Goal: Task Accomplishment & Management: Use online tool/utility

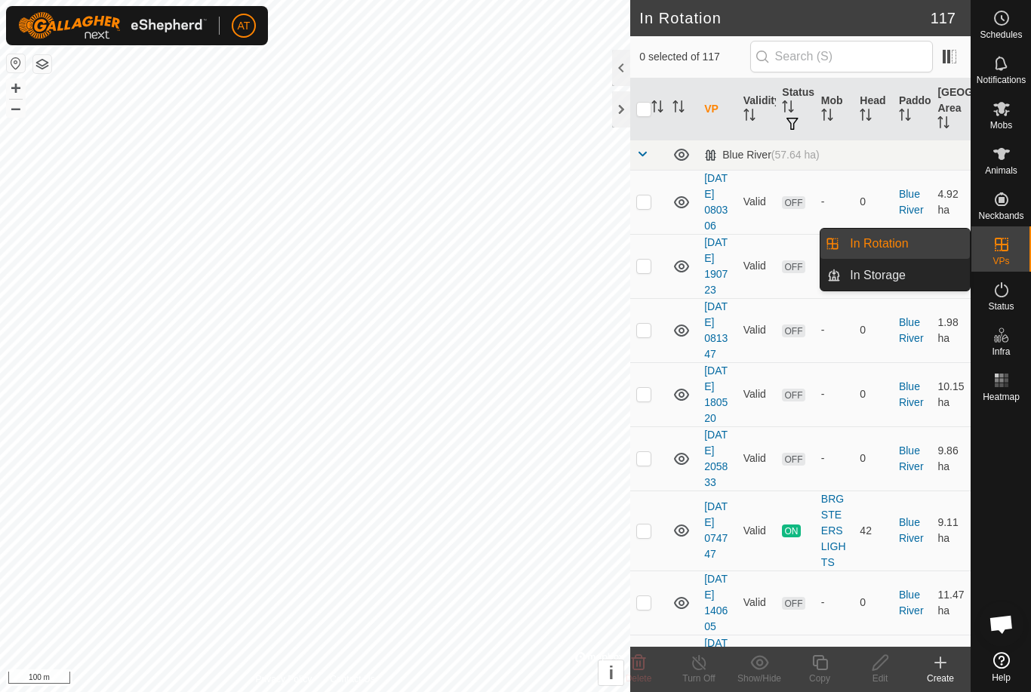
click at [912, 278] on link "In Storage" at bounding box center [905, 275] width 129 height 30
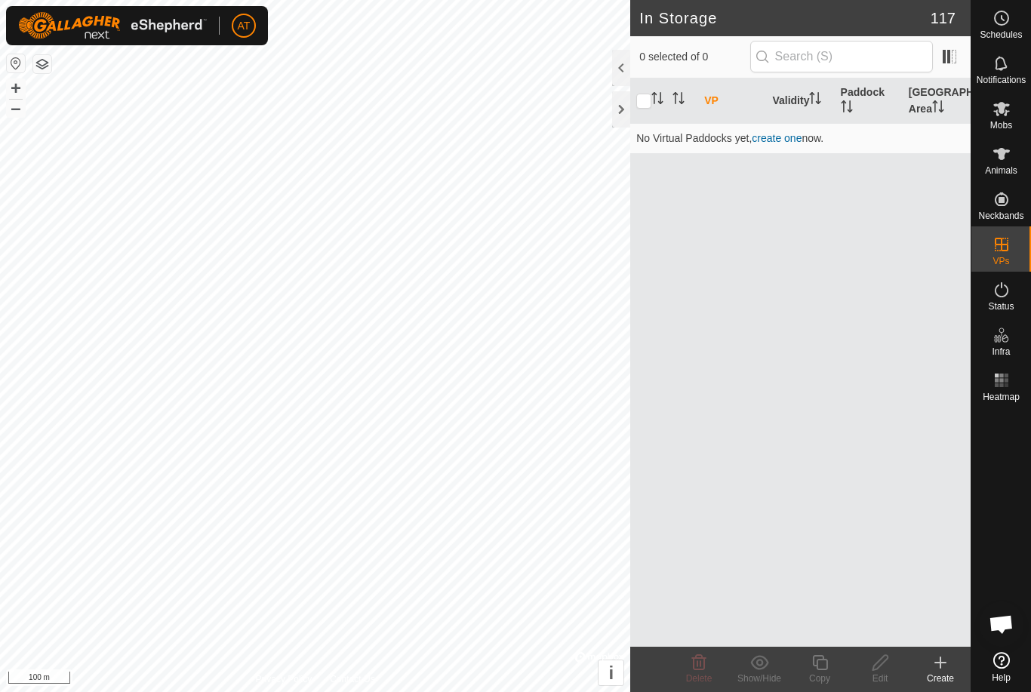
click at [951, 668] on create-svg-icon at bounding box center [940, 662] width 60 height 18
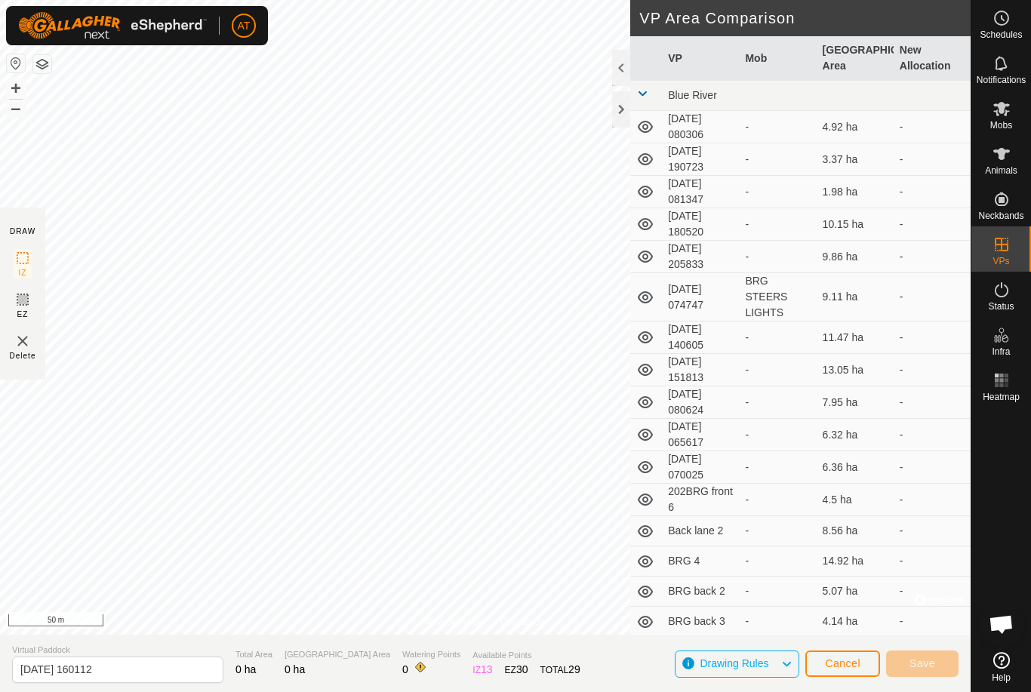
click at [828, 662] on span "Cancel" at bounding box center [842, 663] width 35 height 12
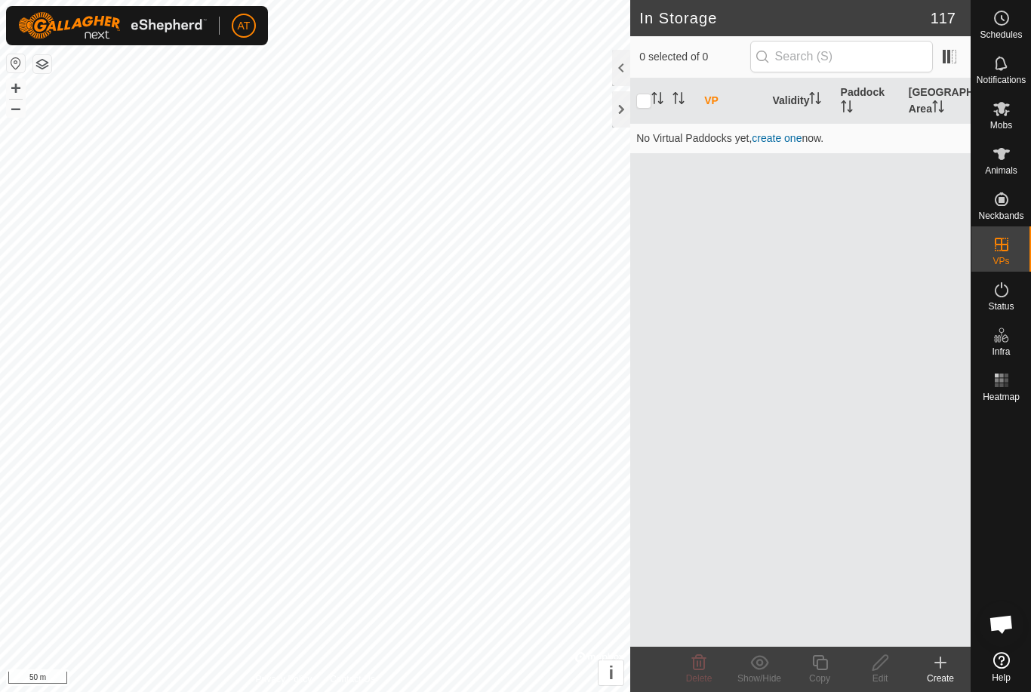
click at [927, 669] on create-svg-icon at bounding box center [940, 662] width 60 height 18
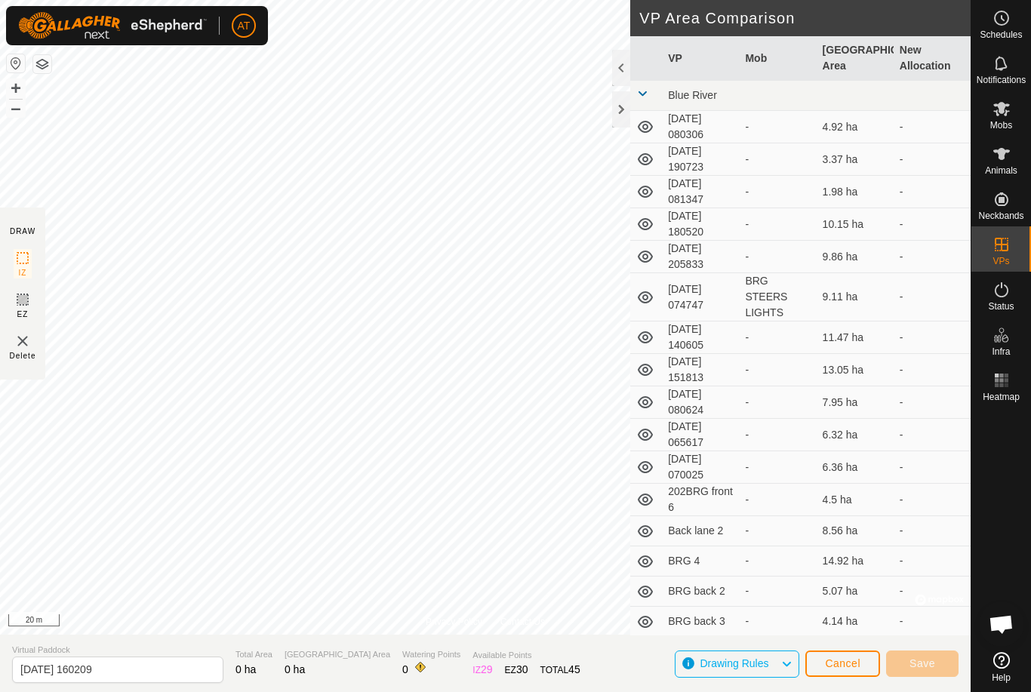
click at [848, 665] on span "Cancel" at bounding box center [842, 663] width 35 height 12
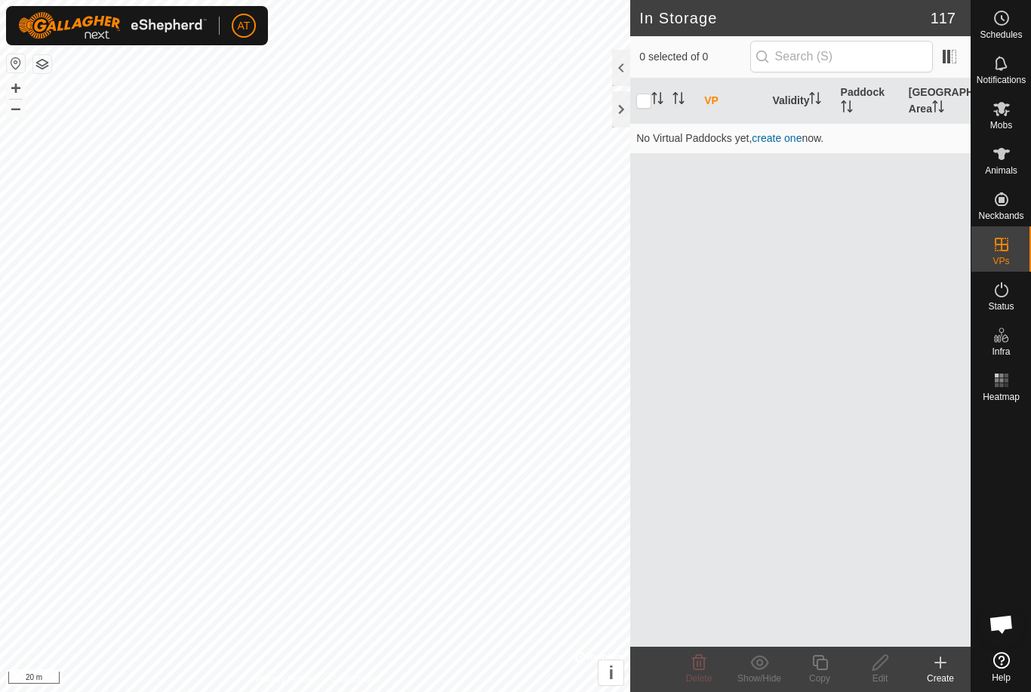
click at [945, 665] on icon at bounding box center [940, 662] width 18 height 18
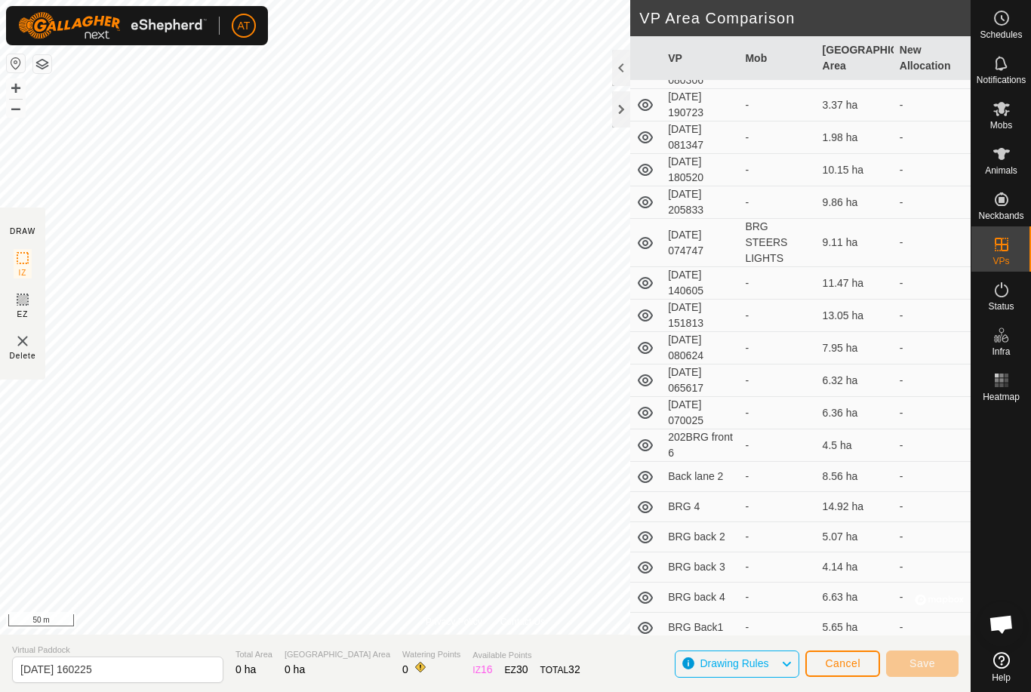
scroll to position [52, 0]
click at [840, 658] on span "Cancel" at bounding box center [842, 663] width 35 height 12
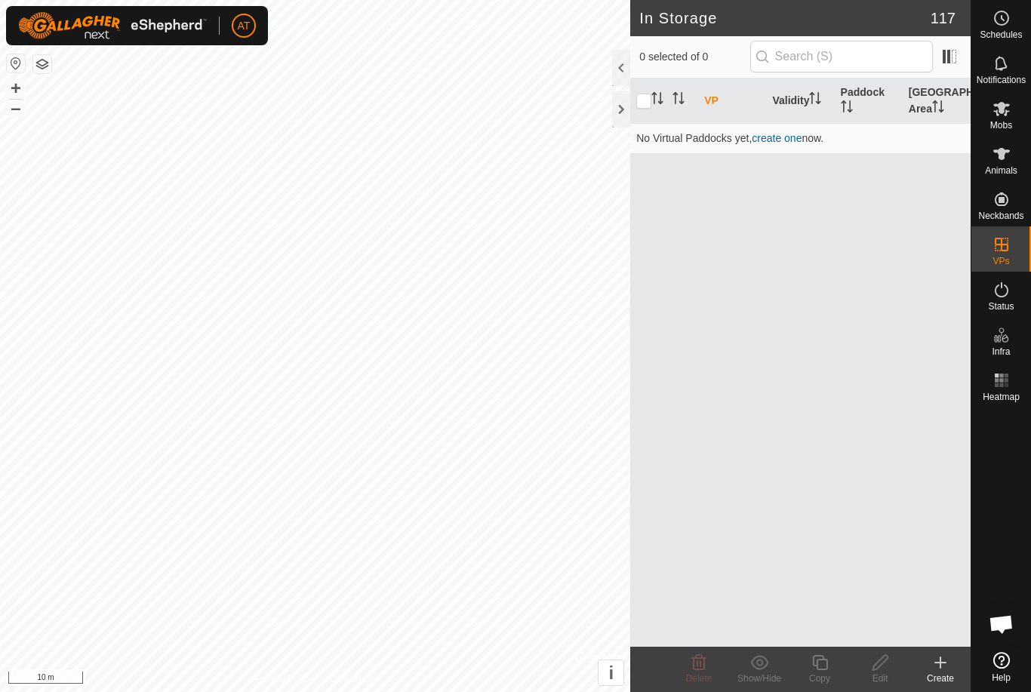
click at [939, 661] on icon at bounding box center [940, 662] width 18 height 18
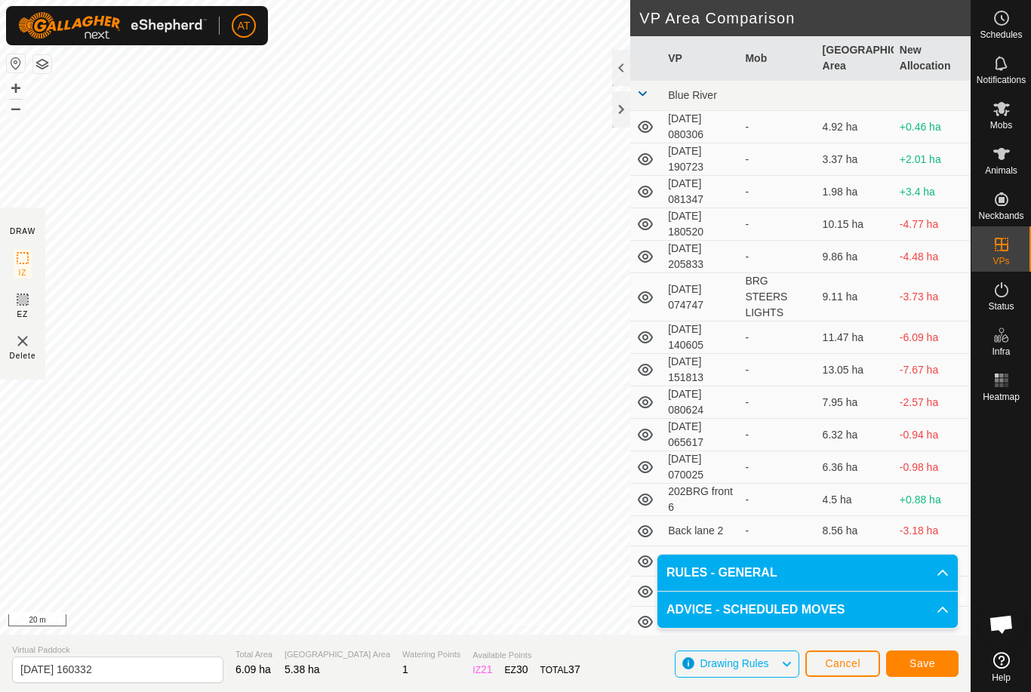
click at [927, 661] on span "Save" at bounding box center [922, 663] width 26 height 12
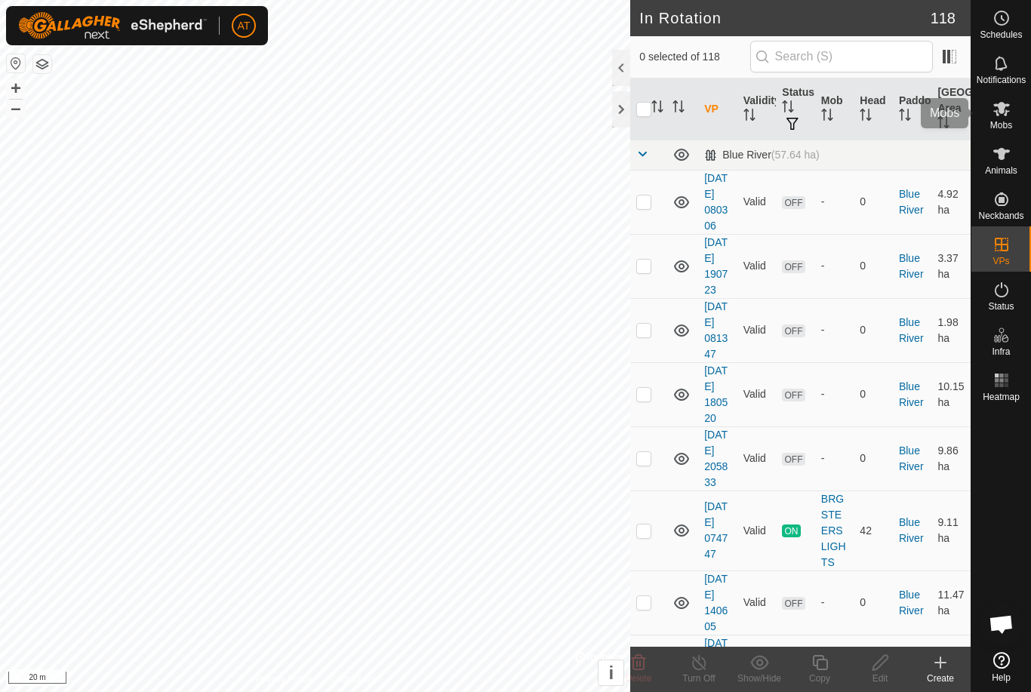
click at [1005, 108] on icon at bounding box center [1001, 109] width 18 height 18
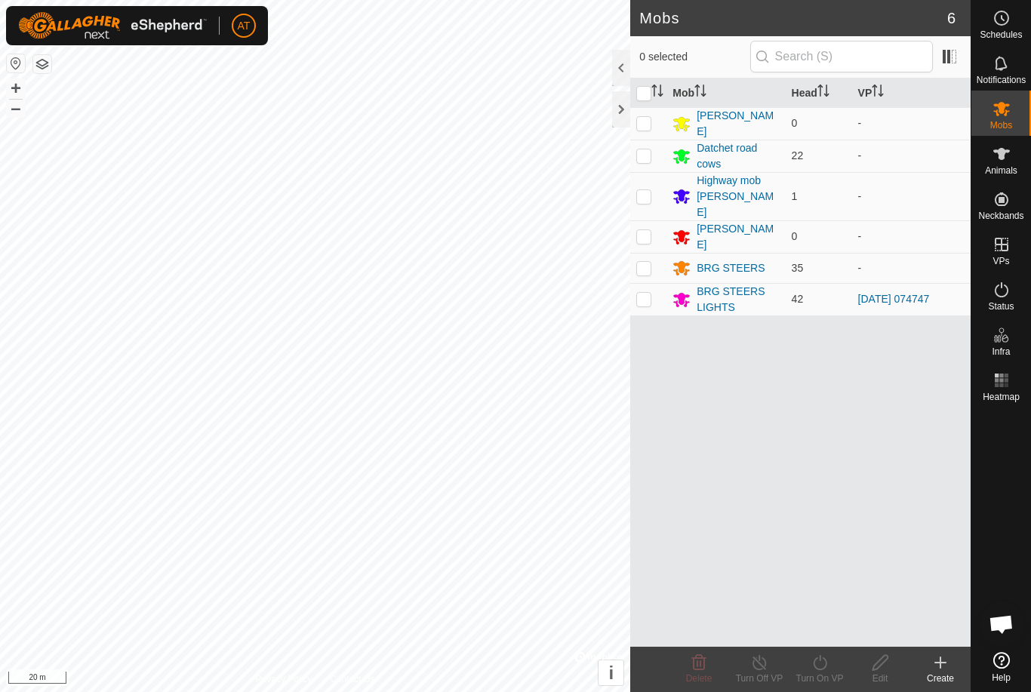
click at [659, 283] on td at bounding box center [648, 299] width 36 height 32
checkbox input "true"
click at [816, 667] on icon at bounding box center [819, 662] width 19 height 18
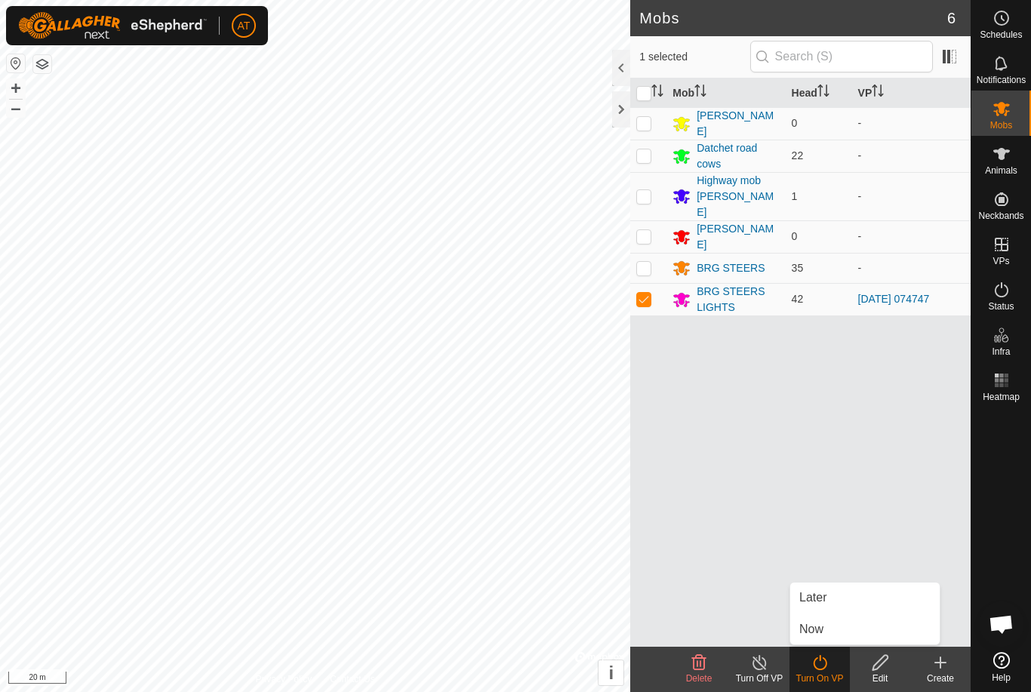
click at [813, 633] on span "Now" at bounding box center [811, 629] width 24 height 18
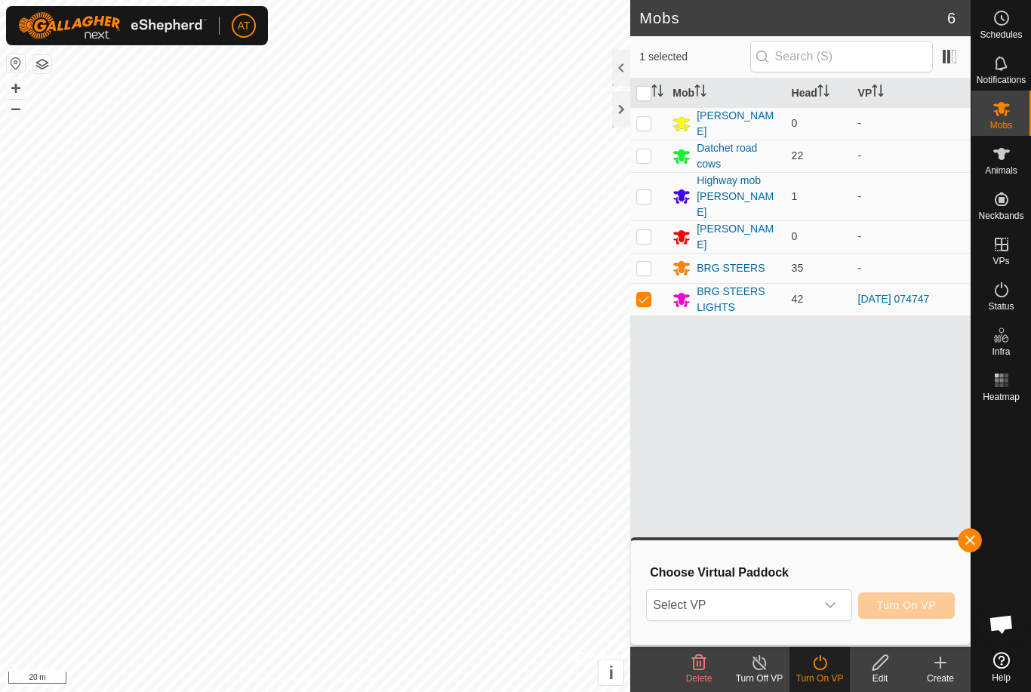
click at [833, 602] on icon "dropdown trigger" at bounding box center [830, 605] width 12 height 12
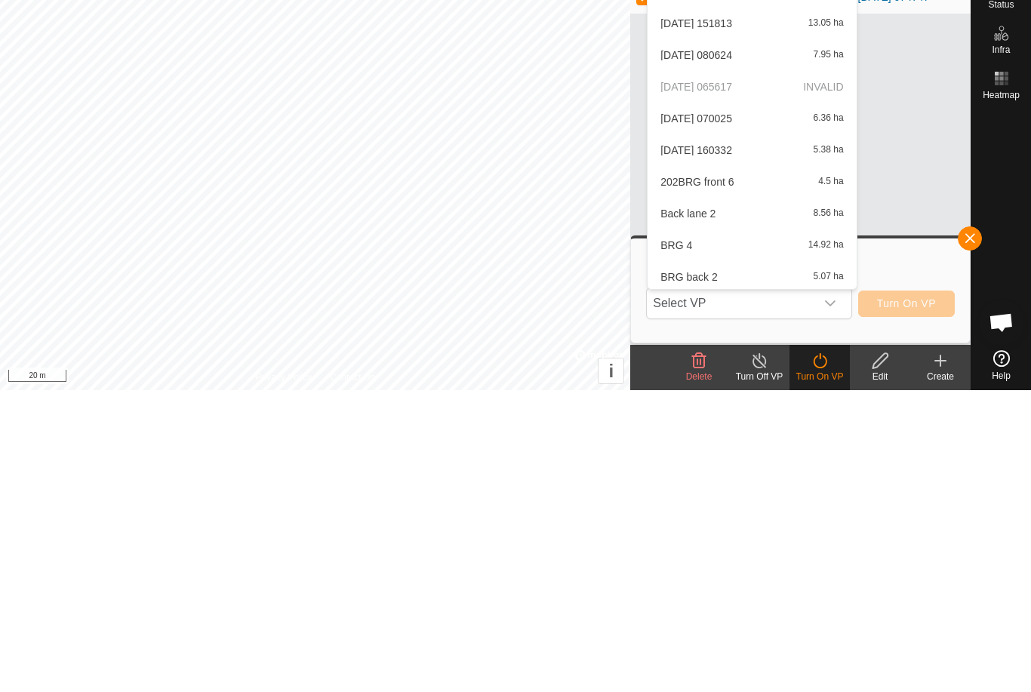
scroll to position [238, 0]
click at [760, 441] on div "2025-09-03 160332 5.38 ha" at bounding box center [751, 450] width 190 height 18
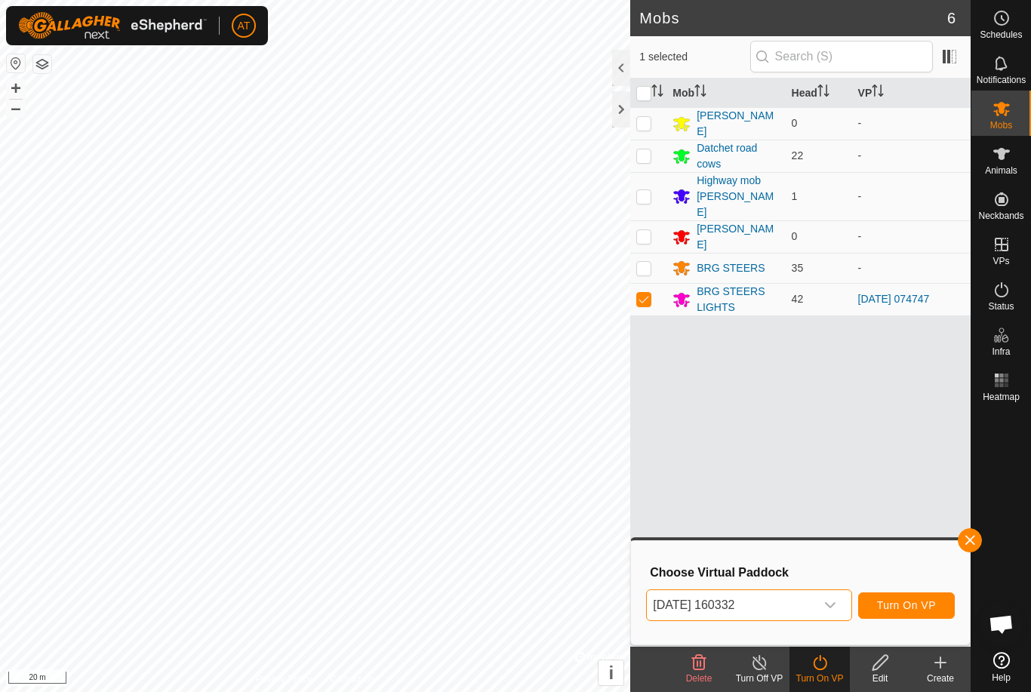
click at [922, 604] on span "Turn On VP" at bounding box center [906, 605] width 59 height 12
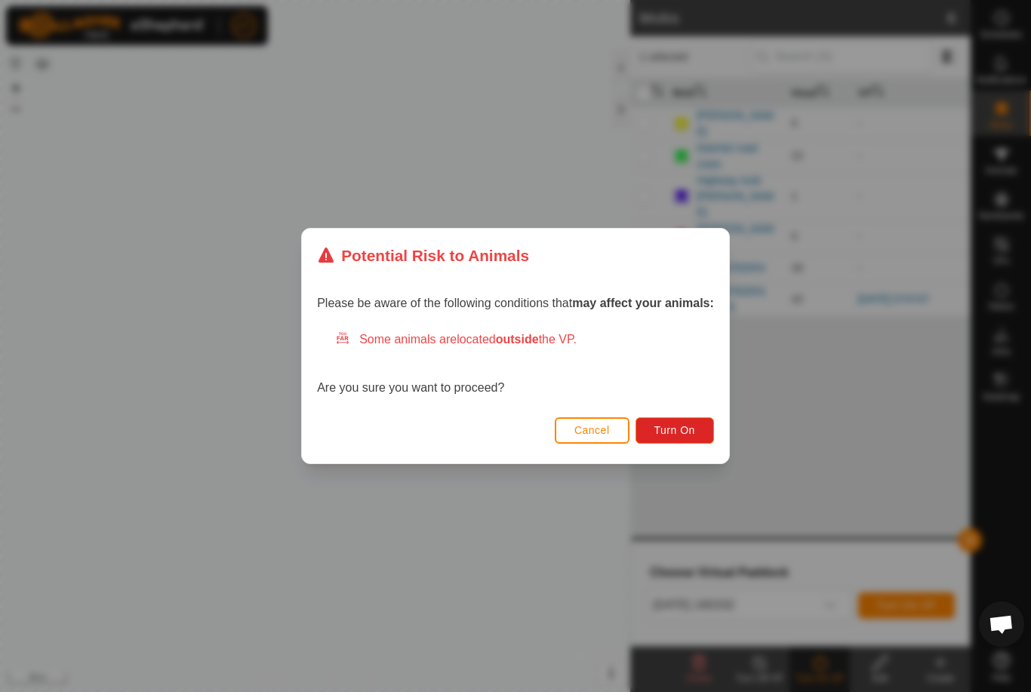
click at [680, 430] on span "Turn On" at bounding box center [674, 430] width 41 height 12
